Goal: Task Accomplishment & Management: Use online tool/utility

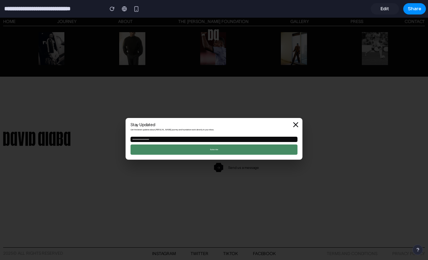
scroll to position [1444, 0]
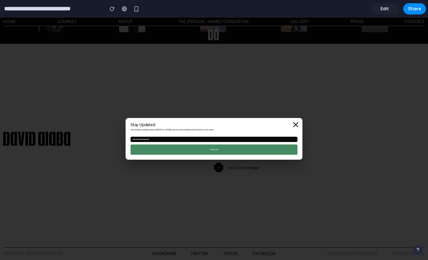
click at [296, 123] on icon at bounding box center [295, 125] width 8 height 8
